Goal: Transaction & Acquisition: Book appointment/travel/reservation

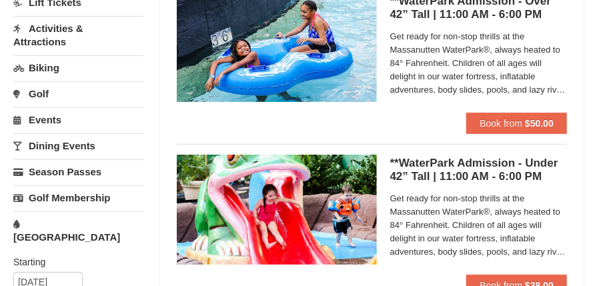
scroll to position [159, 0]
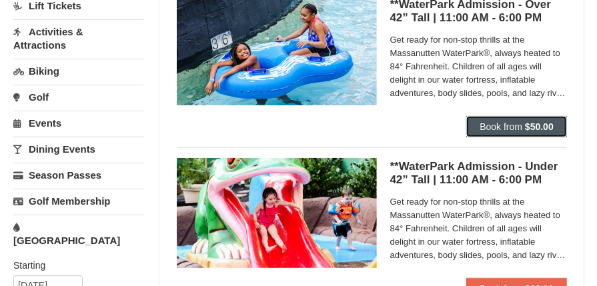
click at [524, 124] on button "Book from $50.00" at bounding box center [516, 126] width 101 height 21
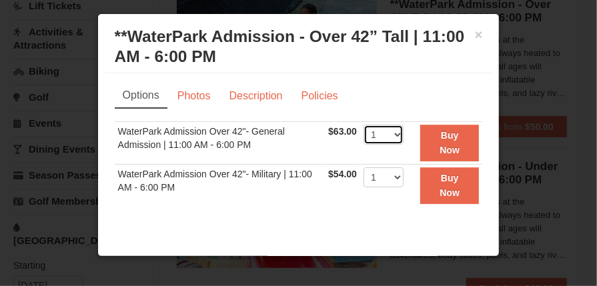
click at [392, 135] on select "1 2 3 4 5 6 7 8 9 10 11 12 13 14 15 16 17 18 19 20 21 22" at bounding box center [384, 135] width 40 height 20
select select "3"
click at [364, 125] on select "1 2 3 4 5 6 7 8 9 10 11 12 13 14 15 16 17 18 19 20 21 22" at bounding box center [384, 135] width 40 height 20
click at [193, 93] on link "Photos" at bounding box center [194, 95] width 51 height 25
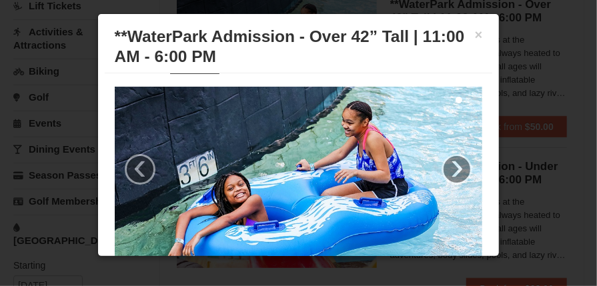
scroll to position [62, 0]
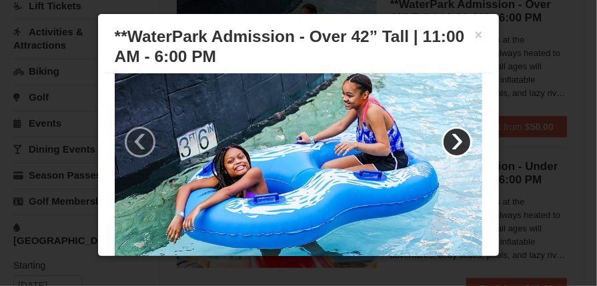
click at [445, 142] on link "›" at bounding box center [457, 142] width 31 height 31
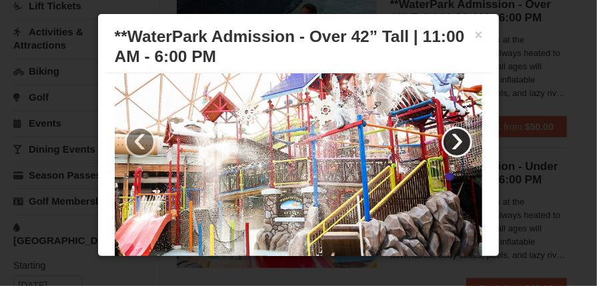
click at [443, 140] on link "›" at bounding box center [457, 142] width 31 height 31
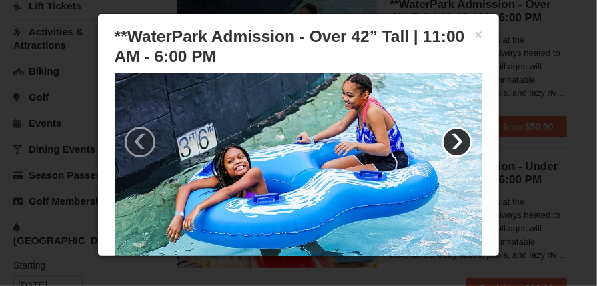
click at [442, 140] on link "›" at bounding box center [457, 142] width 31 height 31
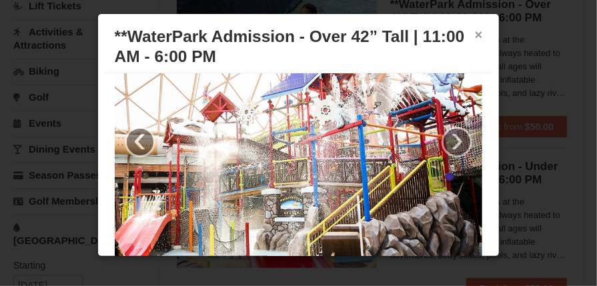
click at [475, 36] on button "×" at bounding box center [479, 34] width 8 height 13
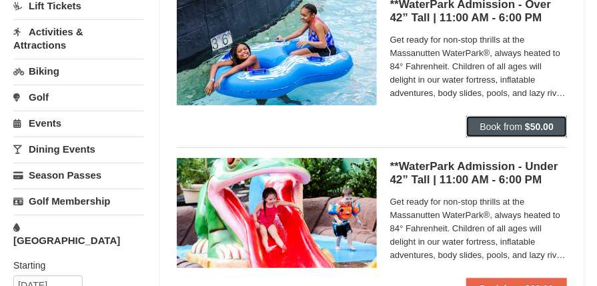
click at [500, 127] on span "Book from" at bounding box center [501, 126] width 43 height 11
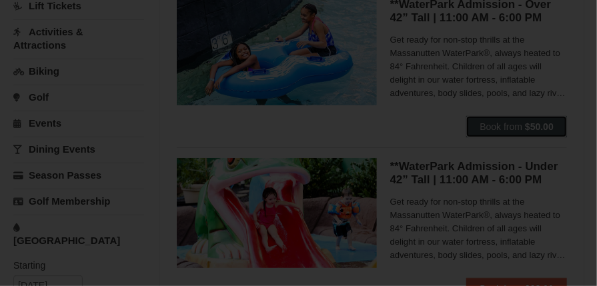
scroll to position [0, 0]
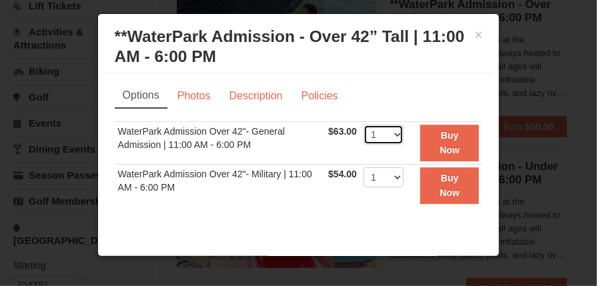
click at [387, 136] on select "1 2 3 4 5 6 7 8 9 10 11 12 13 14 15 16 17 18 19 20 21 22" at bounding box center [384, 135] width 40 height 20
select select "5"
click at [364, 125] on select "1 2 3 4 5 6 7 8 9 10 11 12 13 14 15 16 17 18 19 20 21 22" at bounding box center [384, 135] width 40 height 20
click at [393, 176] on select "1 2 3 4 5 6 7 8 9 10 11 12 13 14 15 16 17 18 19 20 21 22" at bounding box center [384, 177] width 40 height 20
select select "2"
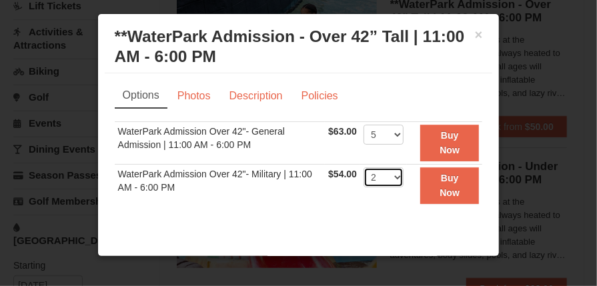
click at [364, 167] on select "1 2 3 4 5 6 7 8 9 10 11 12 13 14 15 16 17 18 19 20 21 22" at bounding box center [384, 177] width 40 height 20
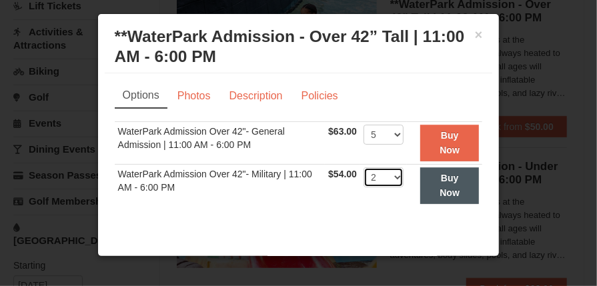
click at [440, 186] on button "Buy Now" at bounding box center [449, 185] width 59 height 37
